Goal: Entertainment & Leisure: Browse casually

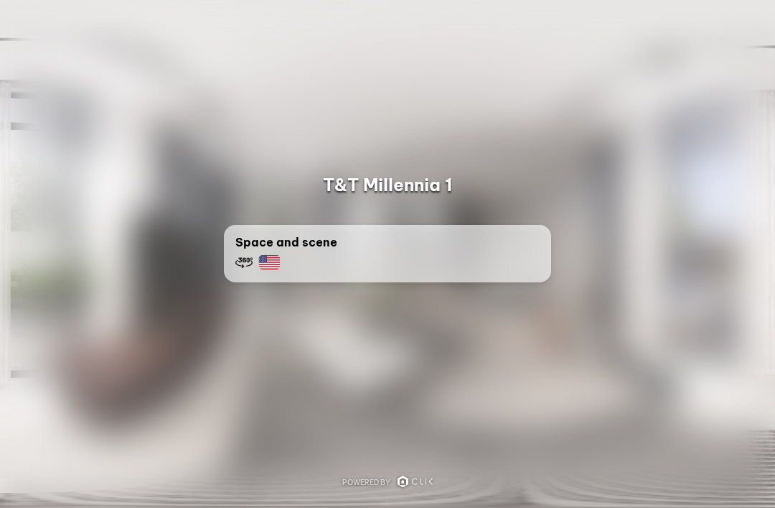
click at [534, 351] on div at bounding box center [387, 254] width 775 height 508
click at [278, 265] on img at bounding box center [269, 262] width 22 height 14
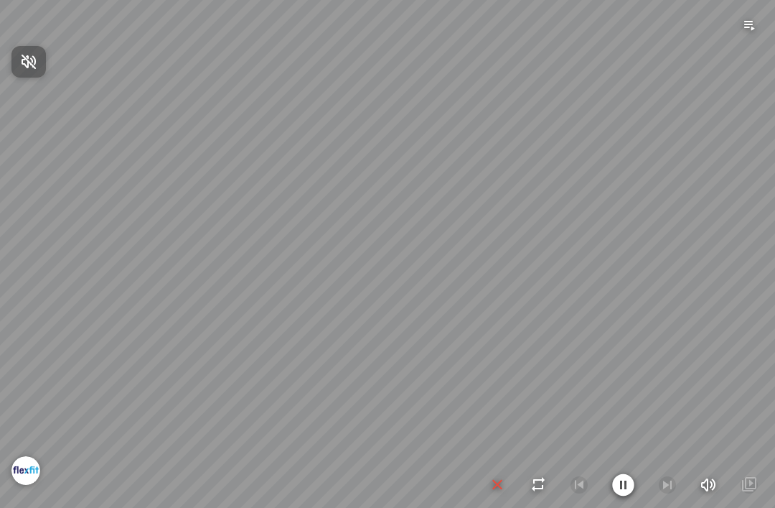
click at [32, 64] on icon "button" at bounding box center [28, 61] width 17 height 17
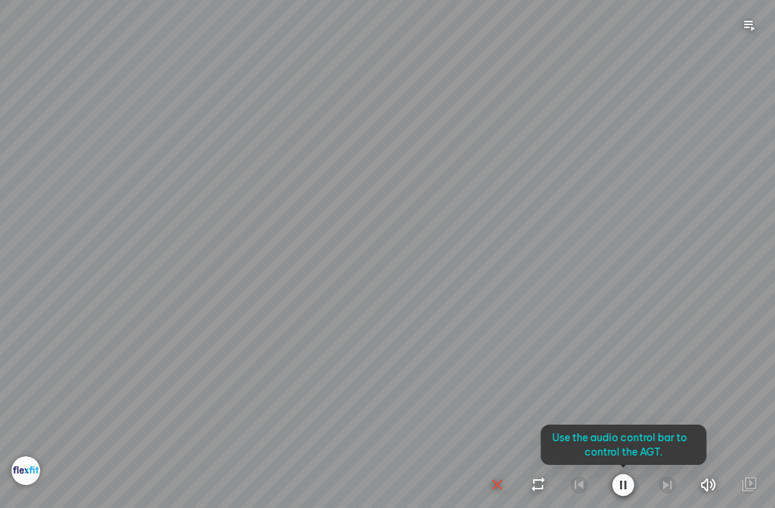
click at [609, 291] on div at bounding box center [387, 254] width 775 height 508
click at [143, 322] on div at bounding box center [387, 254] width 775 height 508
click at [72, 350] on div at bounding box center [387, 254] width 775 height 508
click at [747, 232] on div at bounding box center [387, 254] width 775 height 508
click at [648, 288] on div at bounding box center [387, 254] width 775 height 508
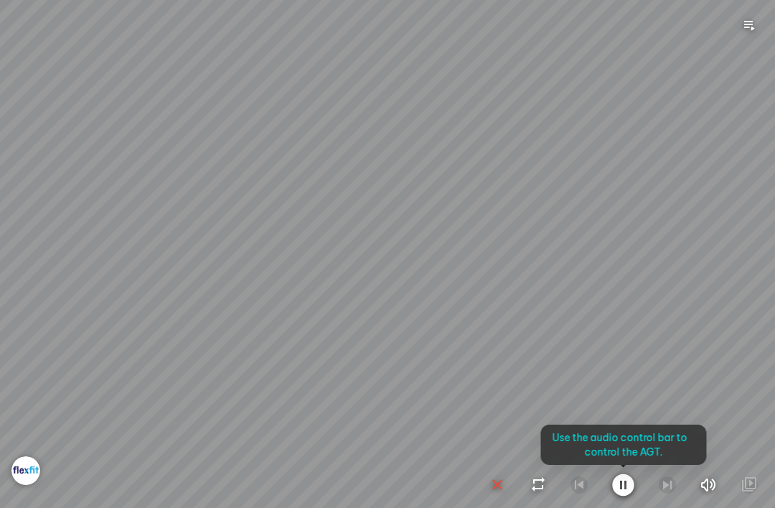
click at [707, 230] on div at bounding box center [387, 254] width 775 height 508
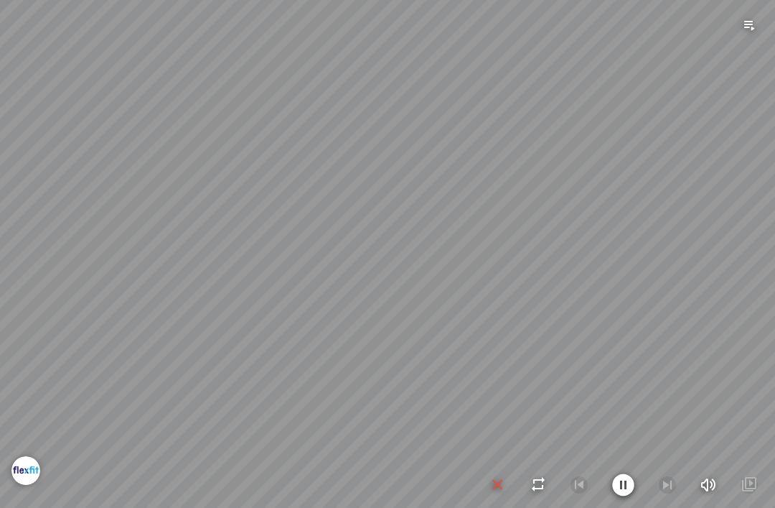
click at [536, 485] on icon "button" at bounding box center [538, 484] width 17 height 17
click at [546, 486] on icon "button" at bounding box center [539, 484] width 18 height 17
click at [492, 486] on icon "button" at bounding box center [497, 484] width 17 height 17
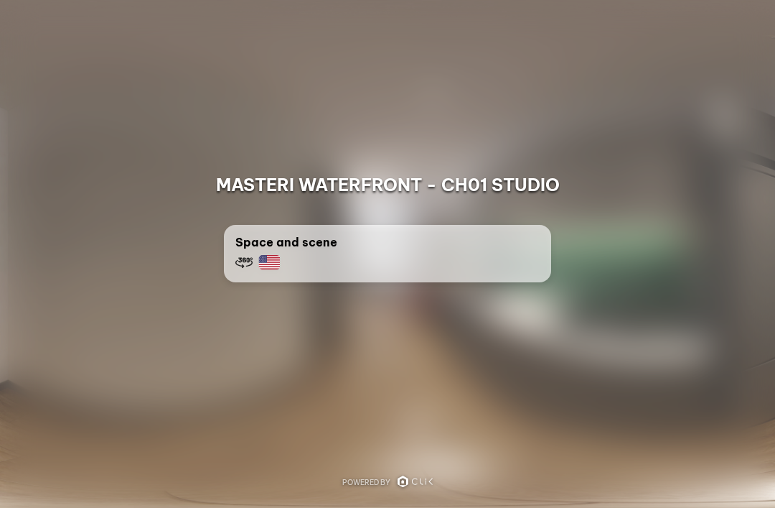
click at [458, 271] on div "Space and scene" at bounding box center [387, 253] width 327 height 57
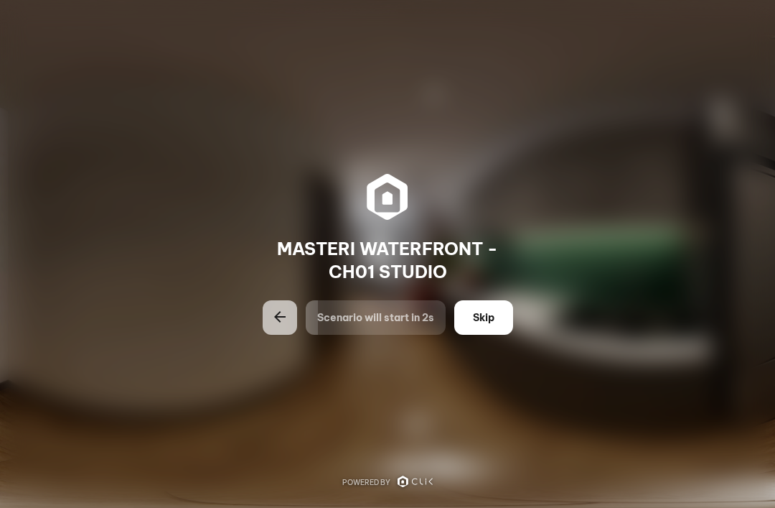
click at [498, 321] on button "Skip" at bounding box center [483, 317] width 59 height 34
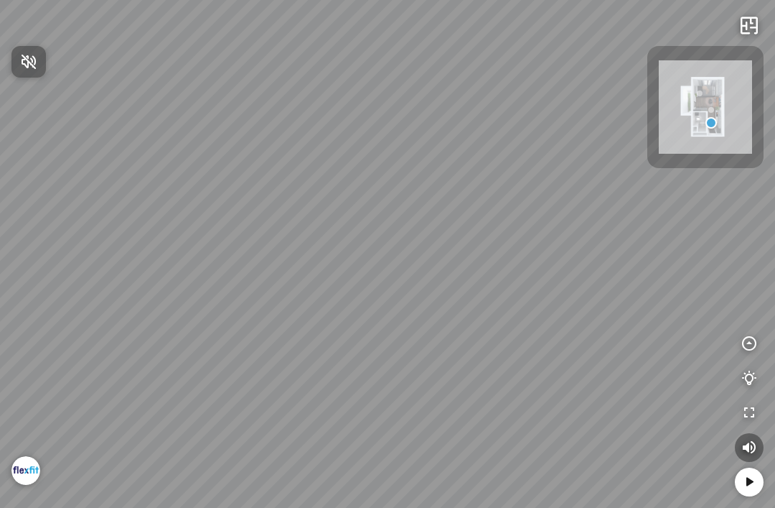
click at [749, 344] on div at bounding box center [387, 254] width 775 height 508
click at [754, 483] on icon at bounding box center [749, 481] width 17 height 17
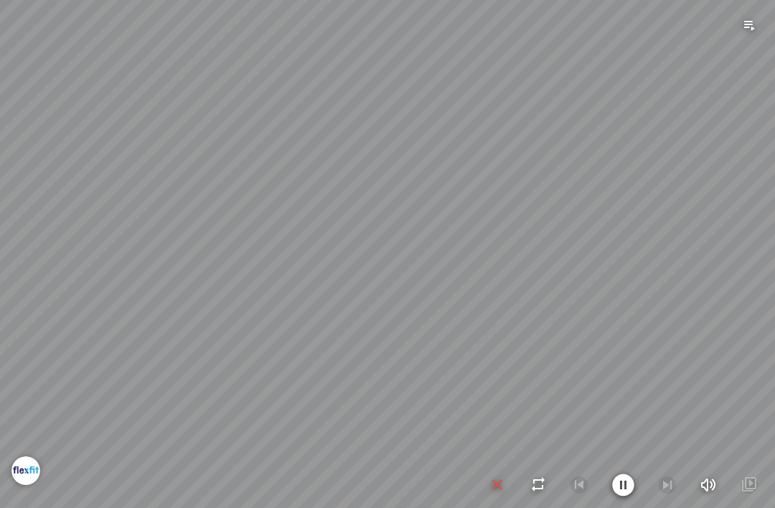
click at [627, 492] on icon "button" at bounding box center [623, 484] width 22 height 23
click at [497, 492] on icon "button" at bounding box center [497, 484] width 17 height 17
